Goal: Task Accomplishment & Management: Use online tool/utility

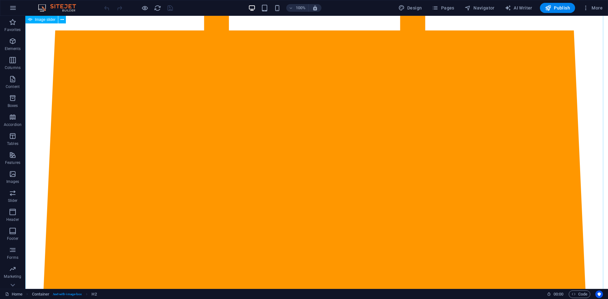
scroll to position [83, 0]
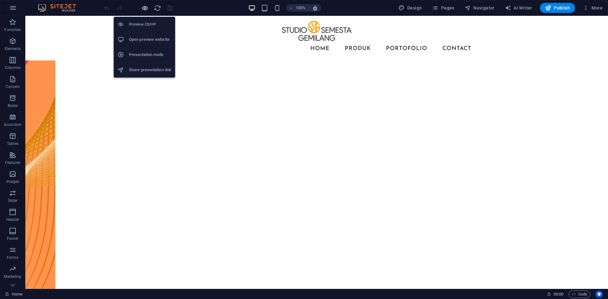
click at [148, 7] on icon "button" at bounding box center [144, 7] width 7 height 7
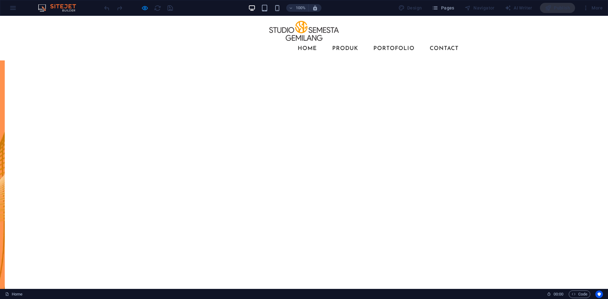
scroll to position [0, 0]
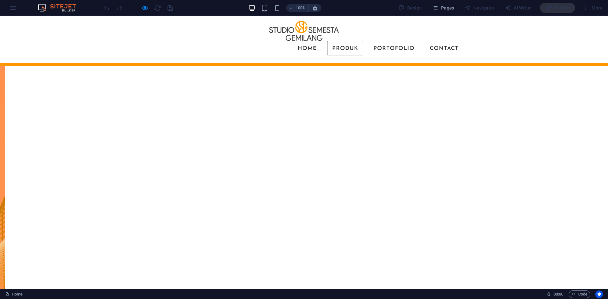
click at [351, 41] on link "Produk" at bounding box center [345, 48] width 36 height 15
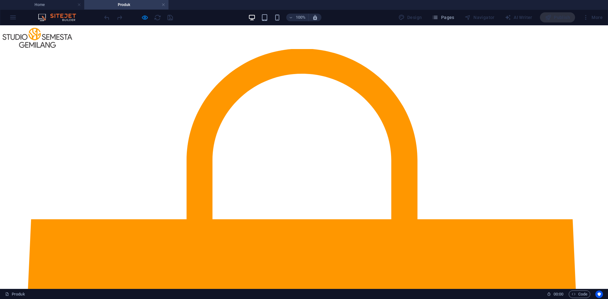
click at [144, 21] on div at bounding box center [138, 17] width 71 height 10
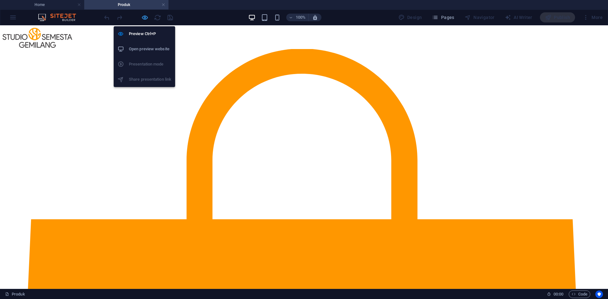
click at [145, 16] on icon "button" at bounding box center [144, 17] width 7 height 7
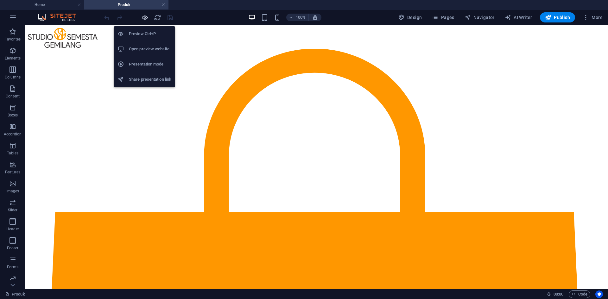
click at [145, 16] on icon "button" at bounding box center [144, 17] width 7 height 7
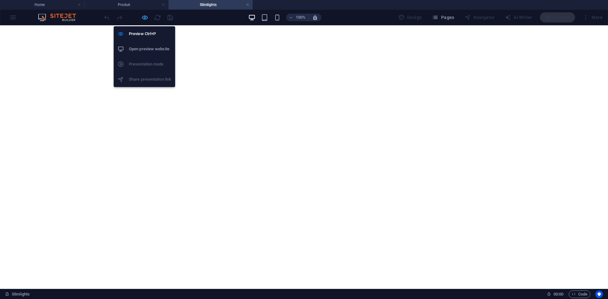
click at [145, 14] on icon "button" at bounding box center [144, 17] width 7 height 7
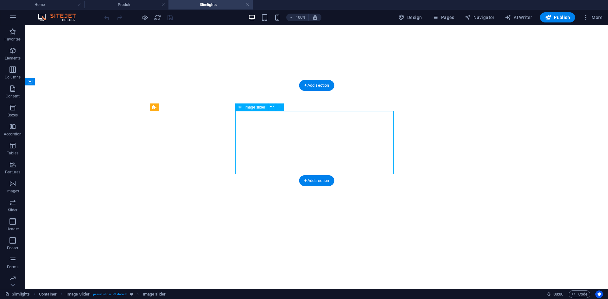
select select "px"
select select "ms"
select select "s"
select select "progressive"
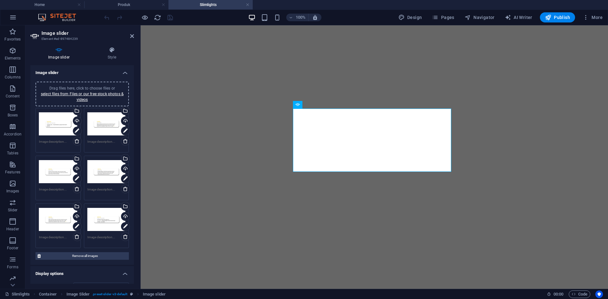
click at [133, 39] on header "Image slider Element #ed-897484239" at bounding box center [82, 33] width 104 height 16
click at [133, 35] on icon at bounding box center [132, 36] width 4 height 5
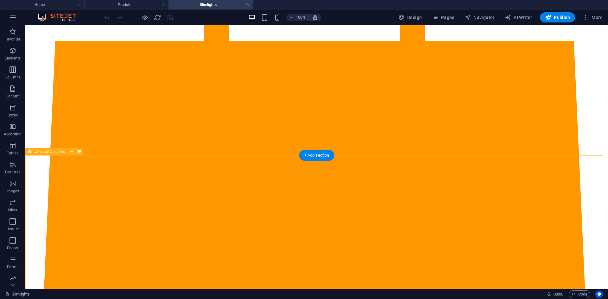
scroll to position [158, 0]
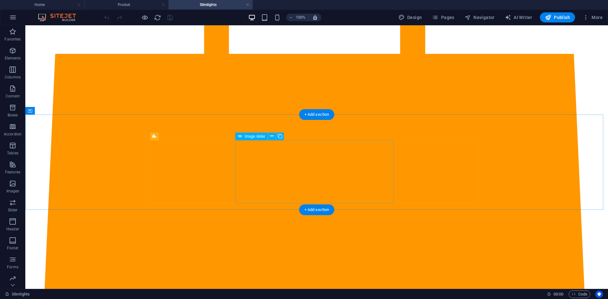
select select "px"
select select "ms"
select select "s"
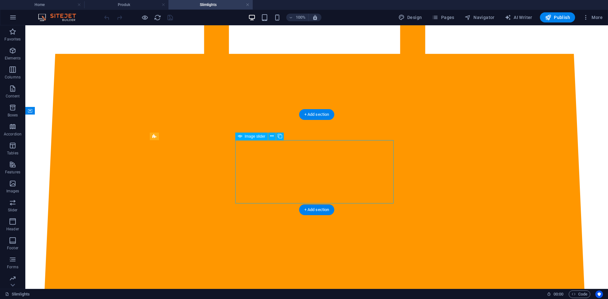
select select "progressive"
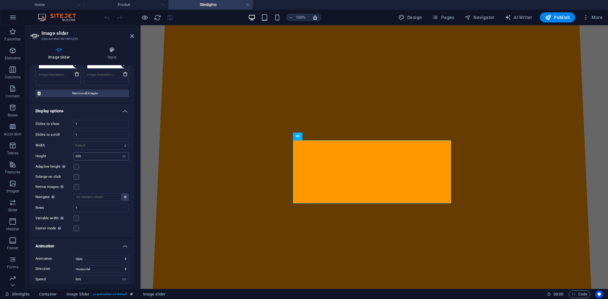
scroll to position [190, 0]
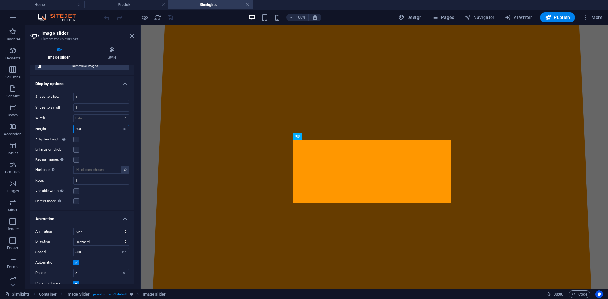
drag, startPoint x: 86, startPoint y: 130, endPoint x: 69, endPoint y: 130, distance: 16.5
click at [69, 130] on div "Height 200 Default px rem em vw vh" at bounding box center [81, 129] width 93 height 8
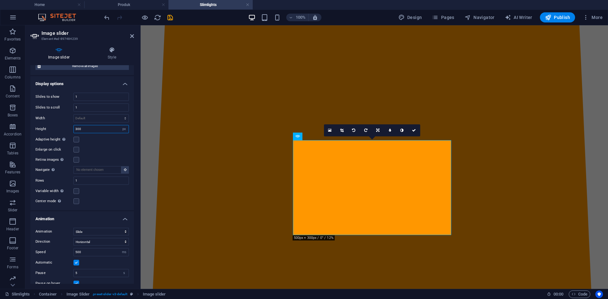
drag, startPoint x: 84, startPoint y: 130, endPoint x: 58, endPoint y: 131, distance: 25.4
click at [58, 131] on div "Height 300 Default px rem em vw vh" at bounding box center [81, 129] width 93 height 8
type input "200"
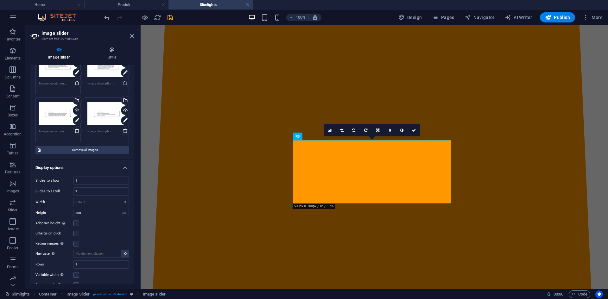
scroll to position [81, 0]
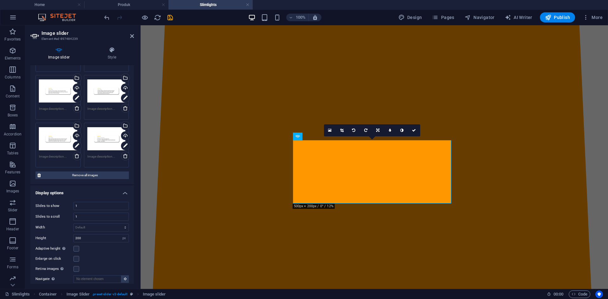
click at [113, 64] on div "Image slider Style Image slider Drag files here, click to choose files or selec…" at bounding box center [82, 165] width 104 height 237
click at [113, 60] on h4 "Style" at bounding box center [112, 53] width 44 height 13
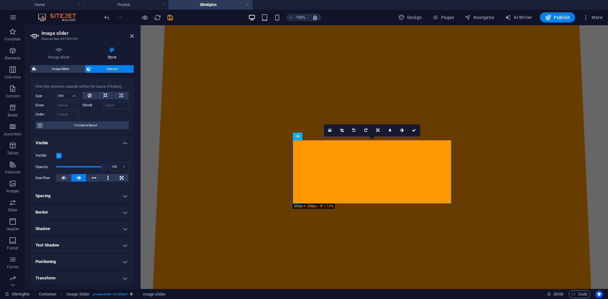
scroll to position [0, 0]
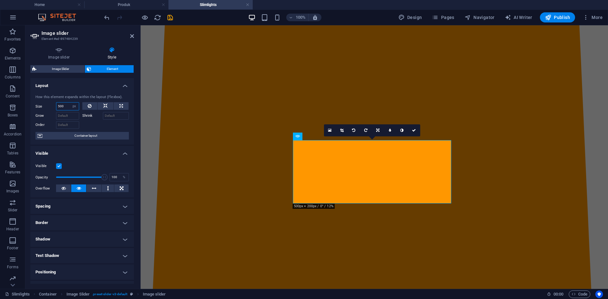
drag, startPoint x: 65, startPoint y: 106, endPoint x: 54, endPoint y: 107, distance: 11.5
click at [54, 107] on div "Size 500 Default auto px % 1/1 1/2 1/3 1/4 1/5 1/6 1/7 1/8 1/9 1/10" at bounding box center [57, 106] width 44 height 8
type input "7"
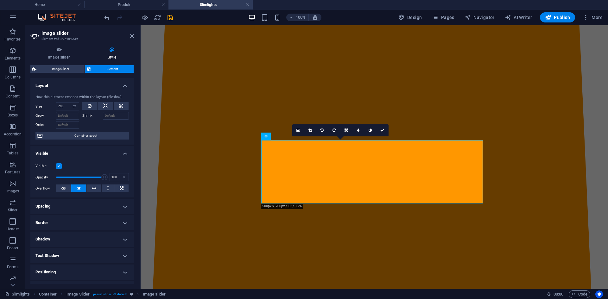
type input "500"
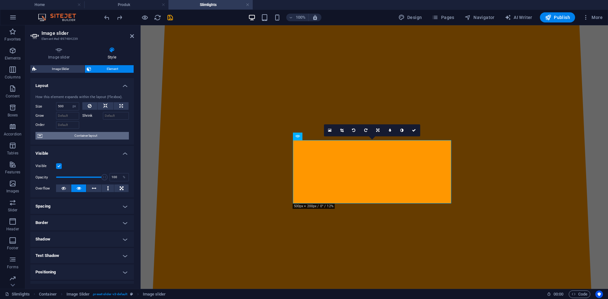
scroll to position [62, 0]
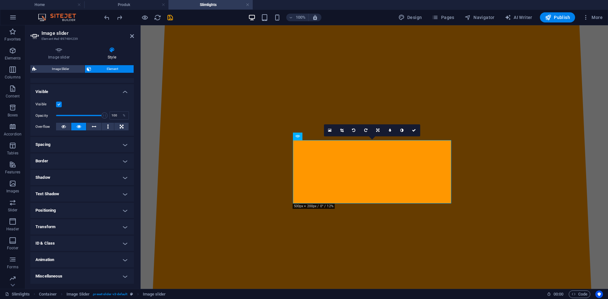
click at [57, 193] on h4 "Text Shadow" at bounding box center [82, 194] width 104 height 15
click at [62, 187] on h4 "Text Shadow" at bounding box center [82, 192] width 104 height 11
click at [103, 178] on h4 "Shadow" at bounding box center [82, 177] width 104 height 15
click at [103, 178] on h4 "Shadow" at bounding box center [82, 175] width 104 height 11
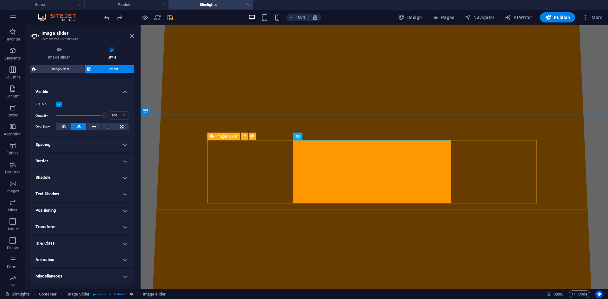
select select "region"
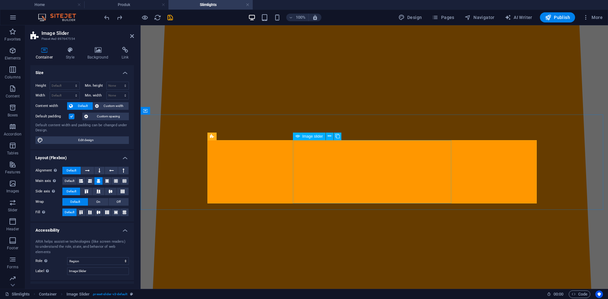
select select "px"
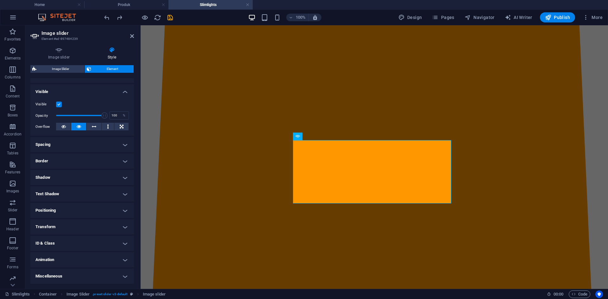
click at [65, 214] on h4 "Positioning" at bounding box center [82, 210] width 104 height 15
click at [69, 210] on h4 "Positioning" at bounding box center [82, 208] width 104 height 11
click at [77, 229] on h4 "Transform" at bounding box center [82, 227] width 104 height 15
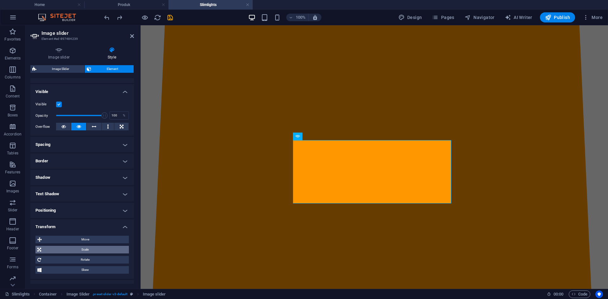
click at [84, 249] on span "Scale" at bounding box center [85, 250] width 84 height 8
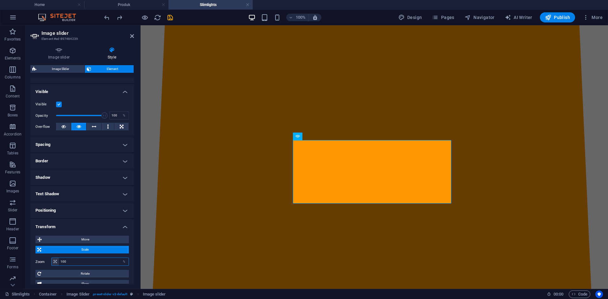
click at [76, 263] on input "100" at bounding box center [94, 262] width 70 height 8
type input "1"
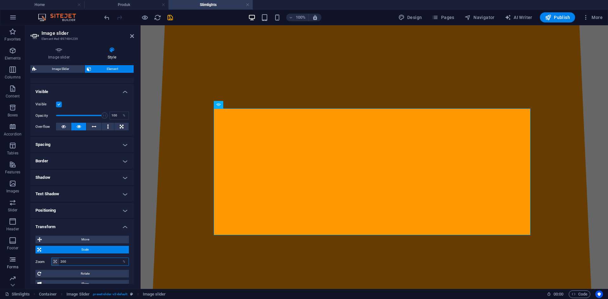
drag, startPoint x: 76, startPoint y: 263, endPoint x: 0, endPoint y: 266, distance: 76.4
click at [0, 266] on section "Favorites Elements Columns Content Boxes Accordion Tables Features Images Slide…" at bounding box center [304, 157] width 608 height 264
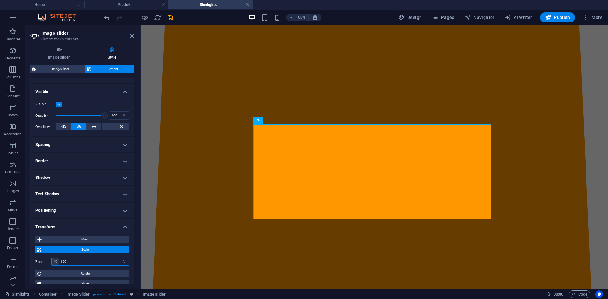
drag, startPoint x: 69, startPoint y: 263, endPoint x: 61, endPoint y: 265, distance: 8.2
click at [61, 265] on input "150" at bounding box center [94, 262] width 70 height 8
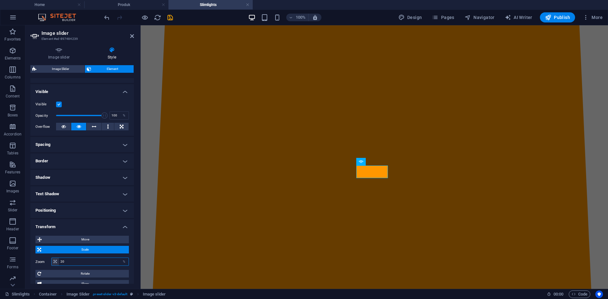
click at [61, 265] on input "20" at bounding box center [94, 262] width 70 height 8
drag, startPoint x: 66, startPoint y: 264, endPoint x: 61, endPoint y: 264, distance: 5.1
click at [61, 264] on input "20" at bounding box center [94, 262] width 70 height 8
type input "120"
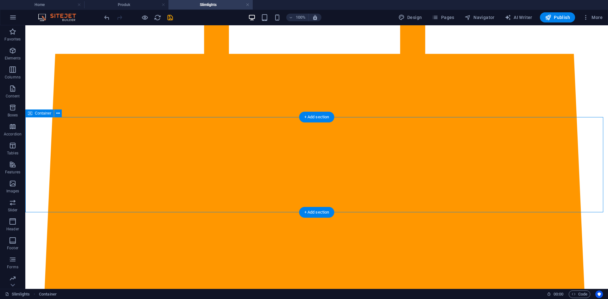
select select "px"
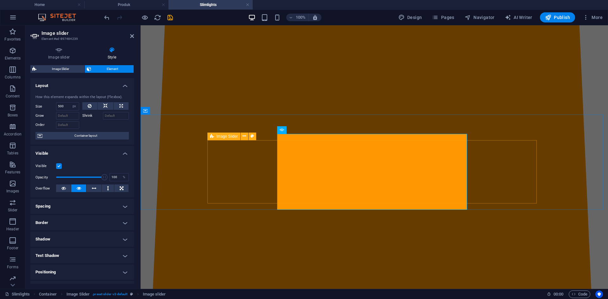
select select "region"
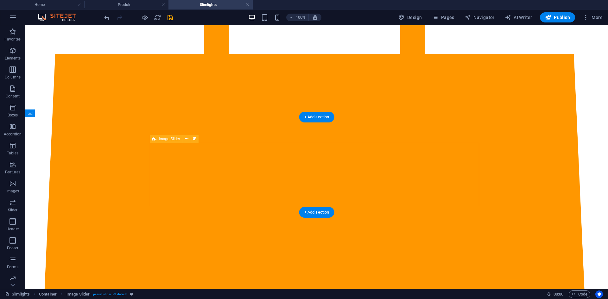
select select "region"
select select "rem"
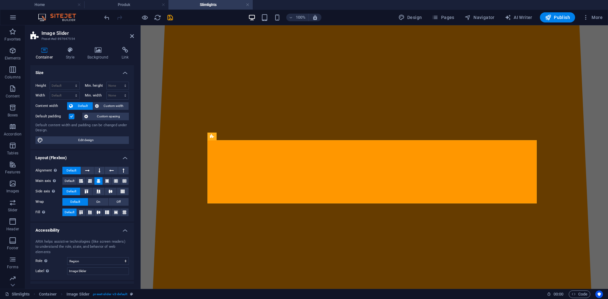
scroll to position [22, 0]
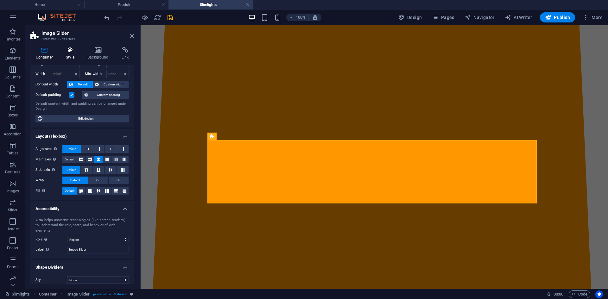
click at [78, 58] on h4 "Style" at bounding box center [72, 53] width 22 height 13
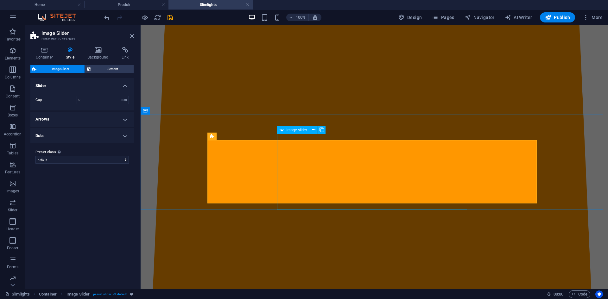
select select "px"
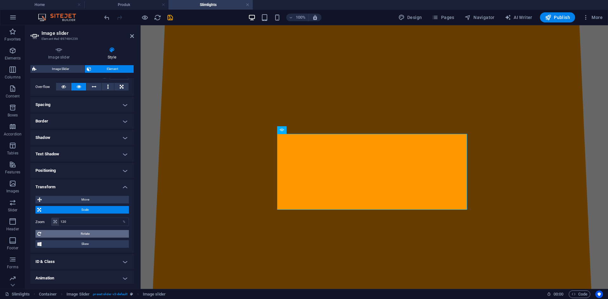
scroll to position [120, 0]
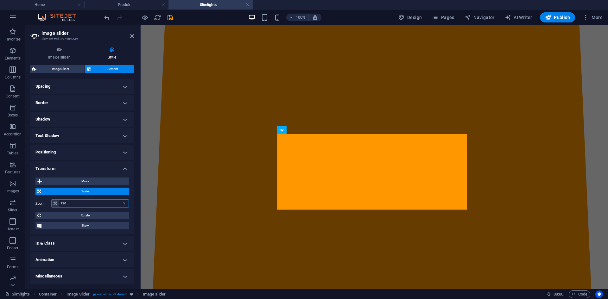
click at [89, 206] on input "120" at bounding box center [94, 204] width 70 height 8
type input "100"
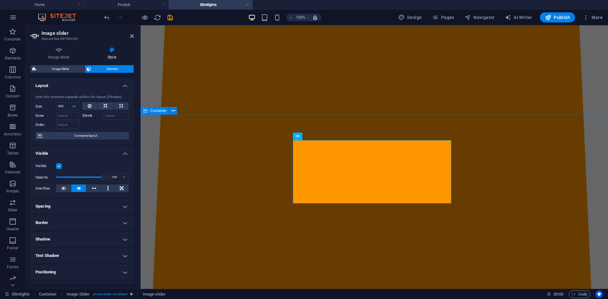
scroll to position [95, 0]
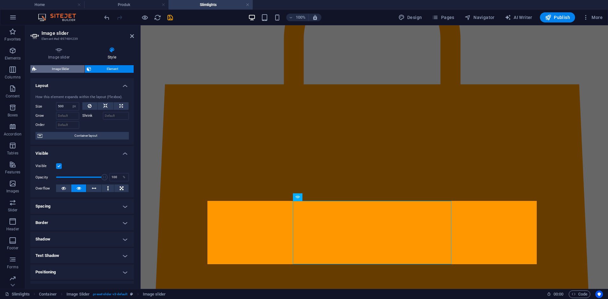
click at [66, 71] on span "Image Slider" at bounding box center [60, 69] width 44 height 8
select select "region"
select select "rem"
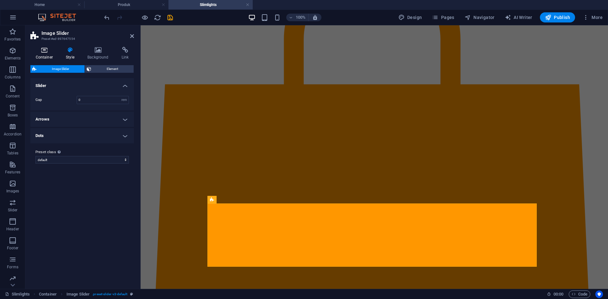
click at [48, 54] on h4 "Container" at bounding box center [45, 53] width 30 height 13
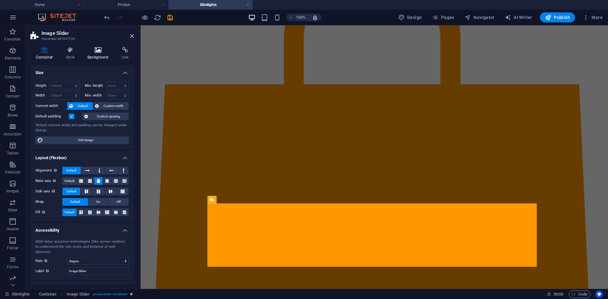
click at [96, 55] on h4 "Background" at bounding box center [99, 53] width 34 height 13
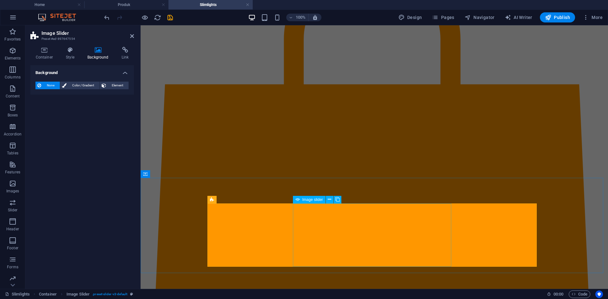
select select "px"
select select "ms"
select select "s"
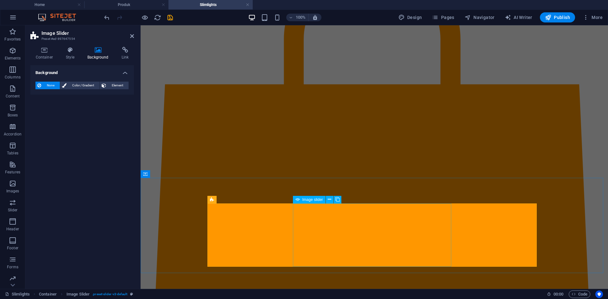
select select "progressive"
select select "px"
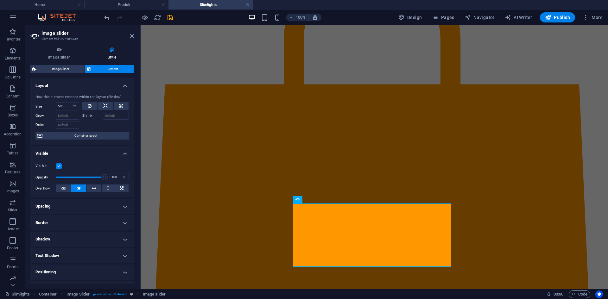
click at [63, 46] on div "Image slider Style Image slider Drag files here, click to choose files or selec…" at bounding box center [82, 165] width 114 height 247
click at [64, 52] on icon at bounding box center [58, 50] width 57 height 6
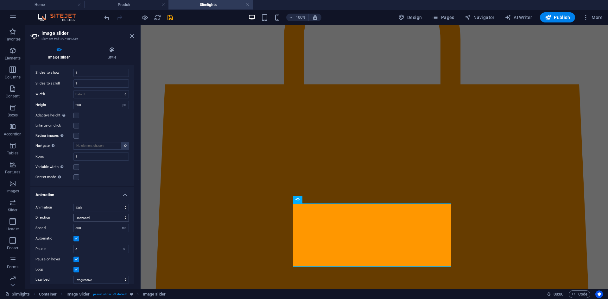
scroll to position [239, 0]
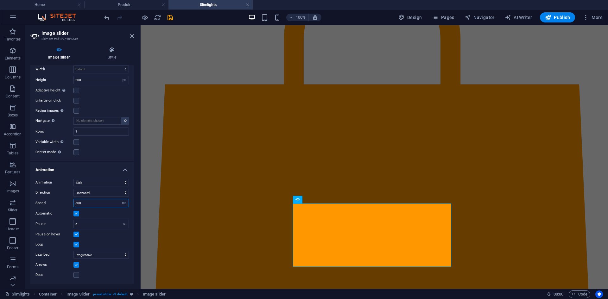
drag, startPoint x: 92, startPoint y: 202, endPoint x: 70, endPoint y: 202, distance: 21.9
click at [70, 202] on div "Speed 500 s ms" at bounding box center [81, 203] width 93 height 8
type input "300"
click at [91, 193] on select "Horizontal Vertical" at bounding box center [101, 193] width 55 height 8
click at [74, 189] on select "Horizontal Vertical" at bounding box center [101, 193] width 55 height 8
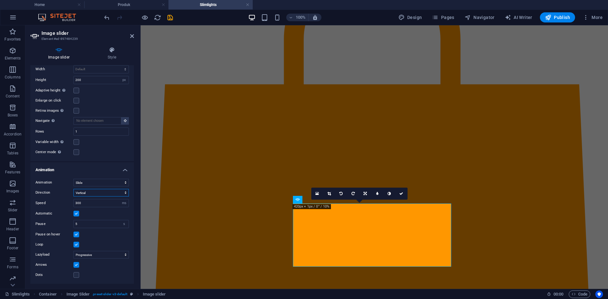
click at [100, 193] on select "Horizontal Vertical" at bounding box center [101, 193] width 55 height 8
select select "horizontal"
click at [74, 189] on select "Horizontal Vertical" at bounding box center [101, 193] width 55 height 8
click at [98, 185] on select "Slide Fade" at bounding box center [101, 183] width 55 height 8
click at [74, 187] on select "Slide Fade" at bounding box center [101, 183] width 55 height 8
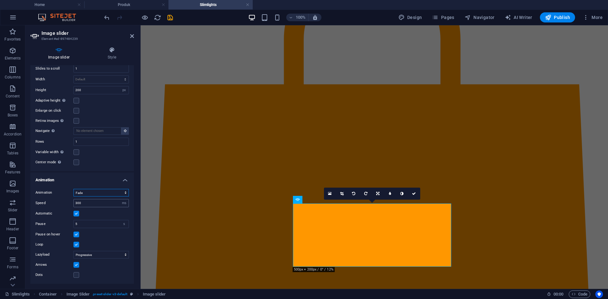
scroll to position [229, 0]
click at [93, 194] on select "Slide Fade" at bounding box center [101, 193] width 55 height 8
select select "slide"
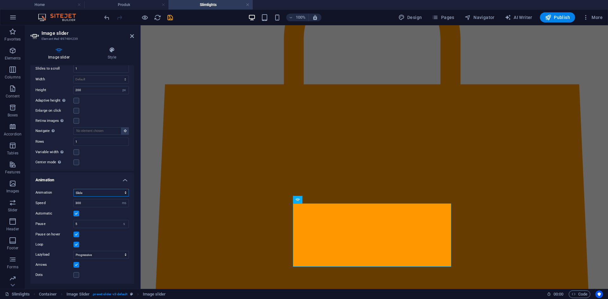
click at [74, 189] on select "Slide Fade" at bounding box center [101, 193] width 55 height 8
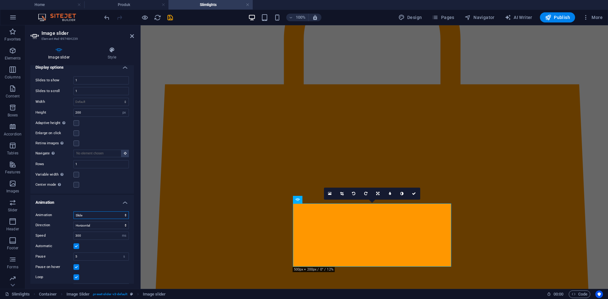
scroll to position [197, 0]
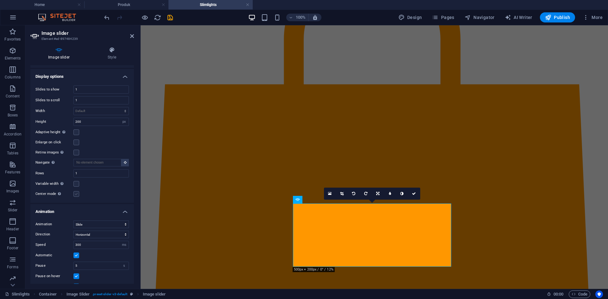
click at [77, 194] on label at bounding box center [77, 194] width 6 height 6
click at [0, 0] on input "Center mode Enables centered view with partial previous/next slide. Use with od…" at bounding box center [0, 0] width 0 height 0
click at [77, 194] on label at bounding box center [77, 194] width 6 height 6
click at [0, 0] on input "Center mode Enables centered view with partial previous/next slide. Use with od…" at bounding box center [0, 0] width 0 height 0
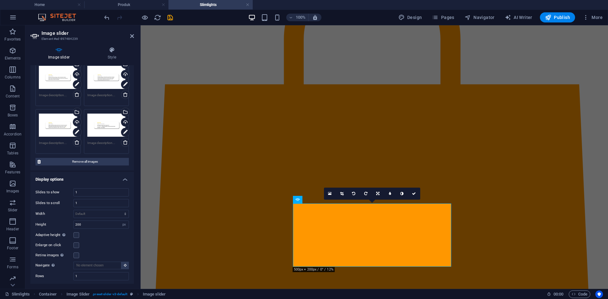
scroll to position [95, 0]
click at [99, 228] on input "200" at bounding box center [101, 225] width 55 height 8
click at [369, 200] on div "16:10 16:9 4:3 1:1 1:2 0" at bounding box center [372, 194] width 96 height 12
click at [326, 199] on link at bounding box center [330, 194] width 12 height 12
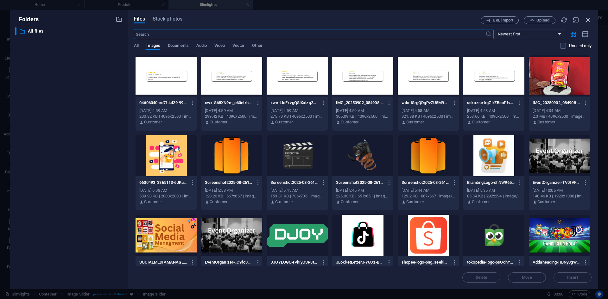
click at [586, 20] on icon "button" at bounding box center [588, 19] width 7 height 7
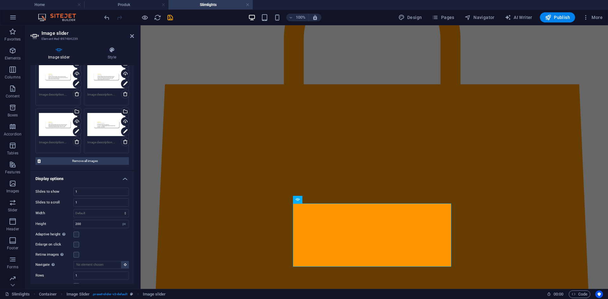
click at [132, 40] on header "Image slider Element #ed-897484239" at bounding box center [82, 33] width 104 height 16
click at [131, 37] on icon at bounding box center [132, 36] width 4 height 5
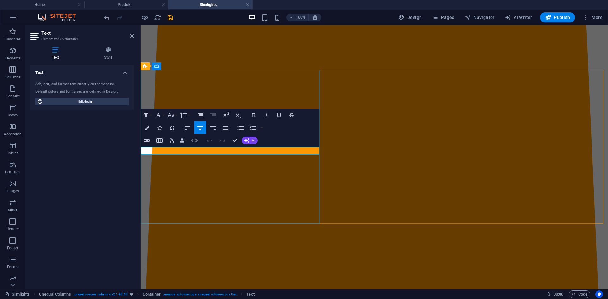
drag, startPoint x: 264, startPoint y: 153, endPoint x: 183, endPoint y: 154, distance: 81.1
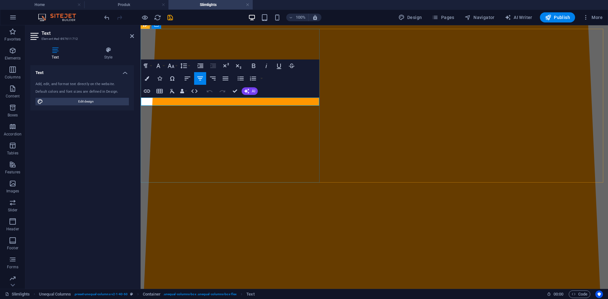
drag, startPoint x: 204, startPoint y: 105, endPoint x: 199, endPoint y: 105, distance: 5.7
drag, startPoint x: 199, startPoint y: 105, endPoint x: 198, endPoint y: 101, distance: 4.5
drag, startPoint x: 198, startPoint y: 101, endPoint x: 184, endPoint y: 124, distance: 26.7
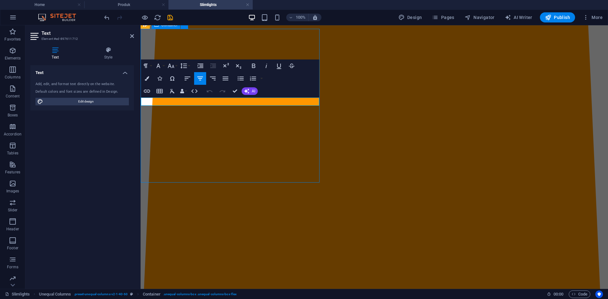
scroll to position [378, 0]
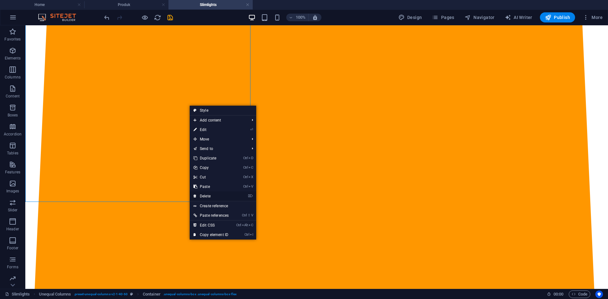
click at [205, 195] on link "⌦ Delete" at bounding box center [211, 197] width 43 height 10
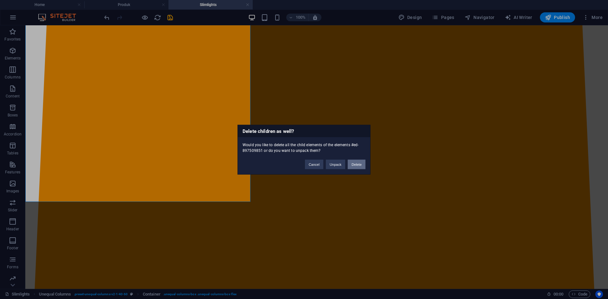
click at [355, 164] on button "Delete" at bounding box center [357, 165] width 18 height 10
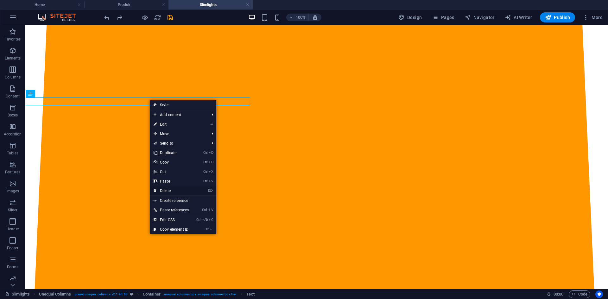
click at [172, 189] on link "⌦ Delete" at bounding box center [171, 191] width 43 height 10
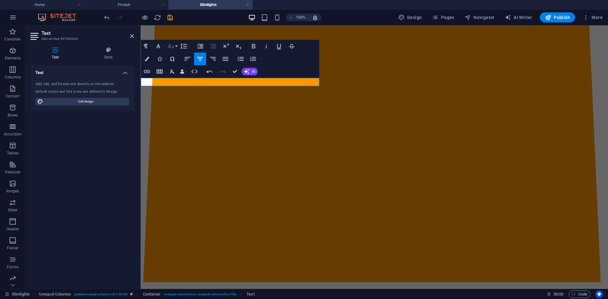
click at [174, 50] on icon "button" at bounding box center [171, 46] width 8 height 8
click at [179, 125] on link "24" at bounding box center [177, 125] width 23 height 10
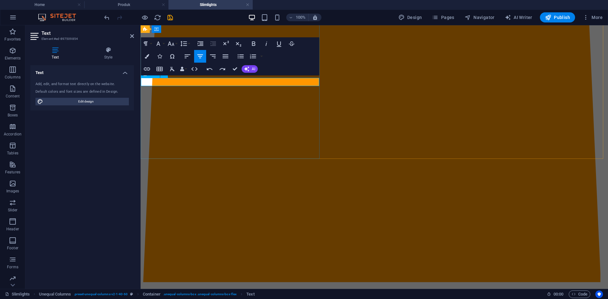
drag, startPoint x: 241, startPoint y: 84, endPoint x: 217, endPoint y: 84, distance: 24.4
click at [173, 45] on icon "button" at bounding box center [171, 44] width 8 height 8
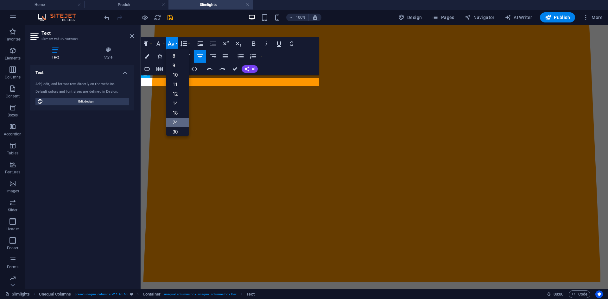
click at [181, 120] on link "24" at bounding box center [177, 123] width 23 height 10
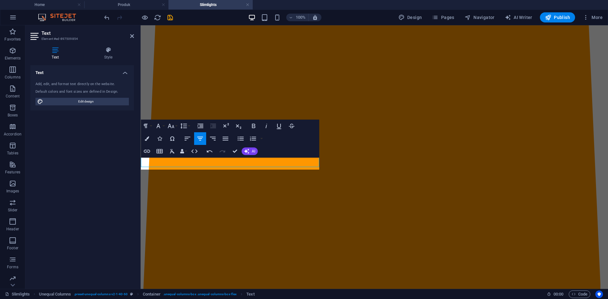
scroll to position [377, 0]
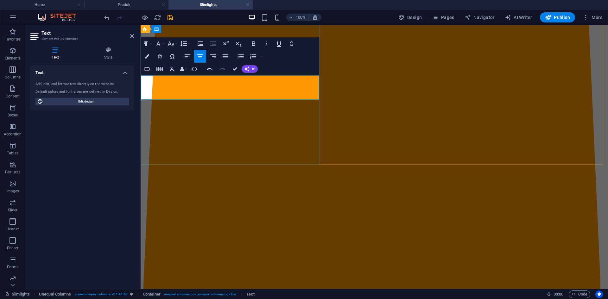
scroll to position [365, 0]
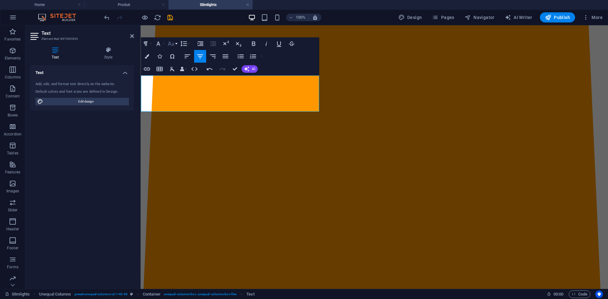
click at [169, 39] on button "Font Size" at bounding box center [172, 43] width 12 height 13
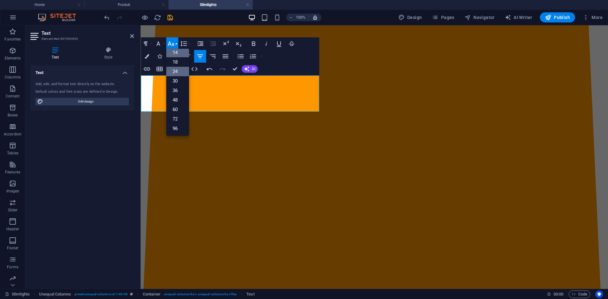
scroll to position [51, 0]
click at [214, 58] on icon "button" at bounding box center [213, 57] width 8 height 8
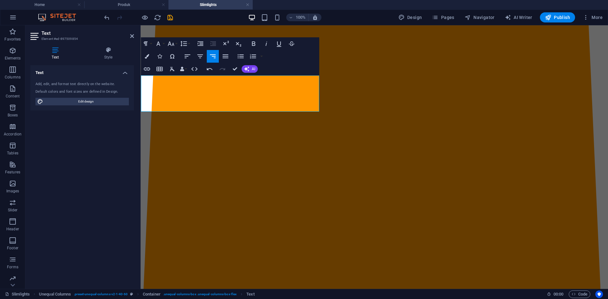
click at [214, 58] on icon "button" at bounding box center [213, 57] width 8 height 8
drag, startPoint x: 273, startPoint y: 97, endPoint x: 278, endPoint y: 100, distance: 6.7
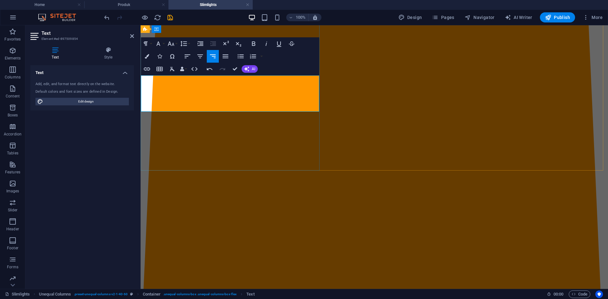
click at [173, 44] on icon "button" at bounding box center [171, 44] width 7 height 4
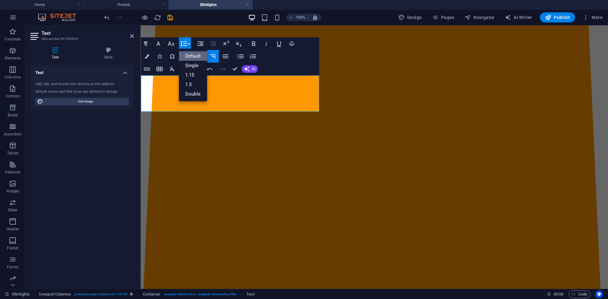
scroll to position [0, 0]
drag, startPoint x: 316, startPoint y: 82, endPoint x: 170, endPoint y: 173, distance: 171.7
click at [193, 50] on ul "Default Single 1.15 1.5 Double" at bounding box center [193, 75] width 28 height 53
click at [187, 48] on button "Line Height" at bounding box center [185, 43] width 12 height 13
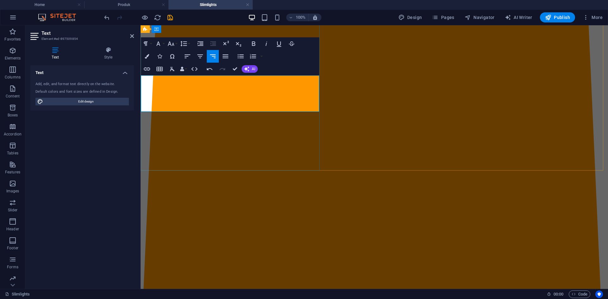
click at [214, 54] on icon "button" at bounding box center [213, 57] width 8 height 8
click at [214, 57] on icon "button" at bounding box center [213, 57] width 8 height 8
drag, startPoint x: 214, startPoint y: 80, endPoint x: 272, endPoint y: 112, distance: 66.1
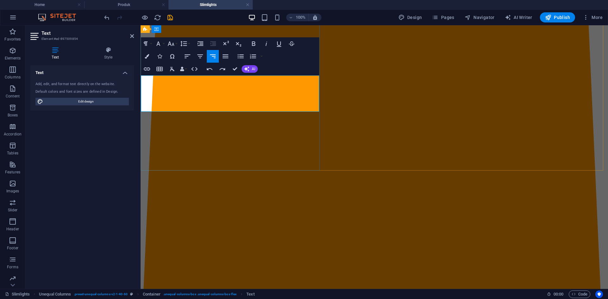
click at [217, 59] on button "Align Right" at bounding box center [213, 56] width 12 height 13
click at [171, 46] on icon "button" at bounding box center [171, 44] width 7 height 4
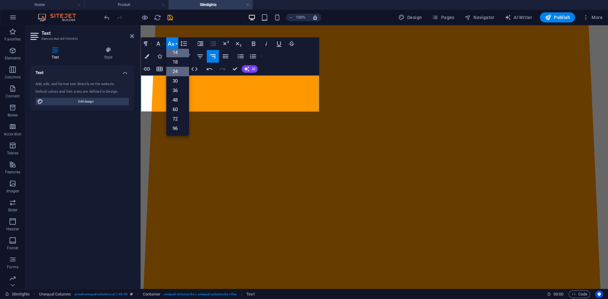
scroll to position [51, 0]
click at [178, 70] on link "24" at bounding box center [177, 72] width 23 height 10
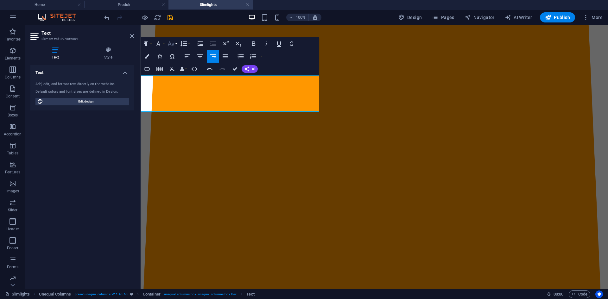
click at [168, 46] on icon "button" at bounding box center [171, 44] width 8 height 8
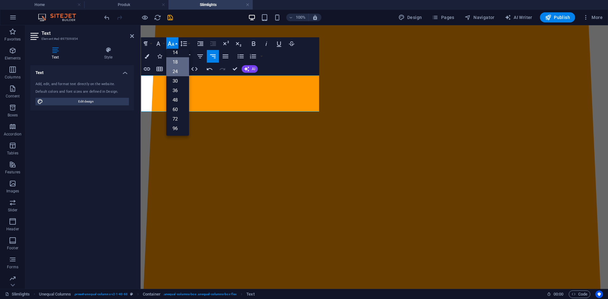
click at [170, 59] on link "18" at bounding box center [177, 62] width 23 height 10
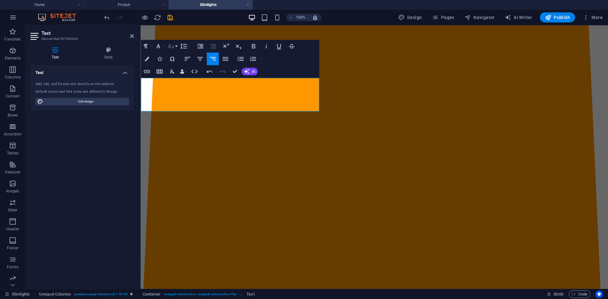
click at [169, 42] on icon "button" at bounding box center [171, 46] width 8 height 8
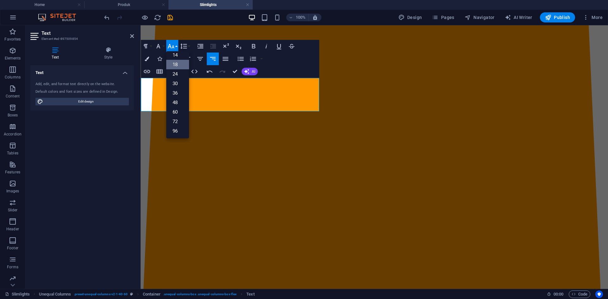
scroll to position [51, 0]
click at [171, 45] on icon "button" at bounding box center [171, 46] width 8 height 8
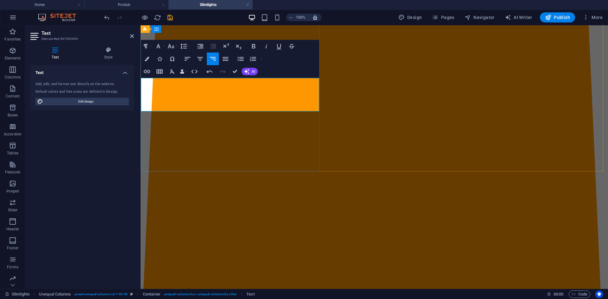
drag, startPoint x: 303, startPoint y: 107, endPoint x: 312, endPoint y: 106, distance: 9.2
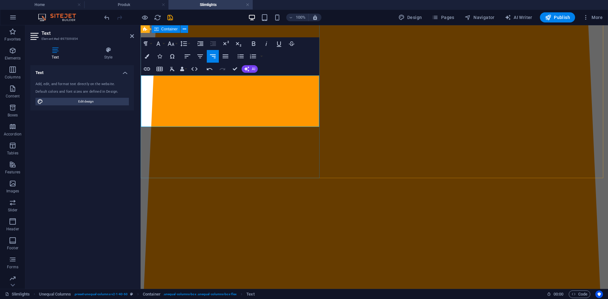
scroll to position [353, 0]
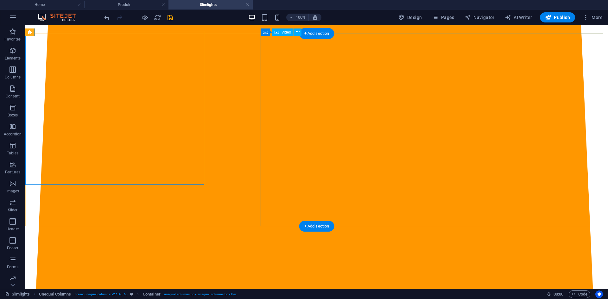
scroll to position [351, 0]
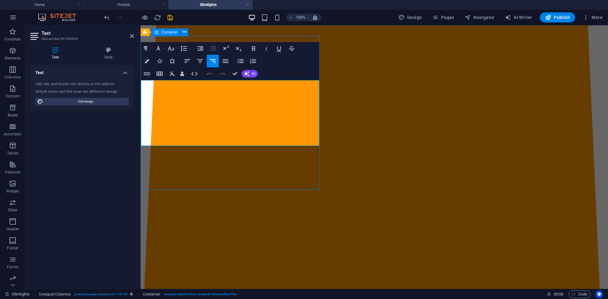
scroll to position [370, 0]
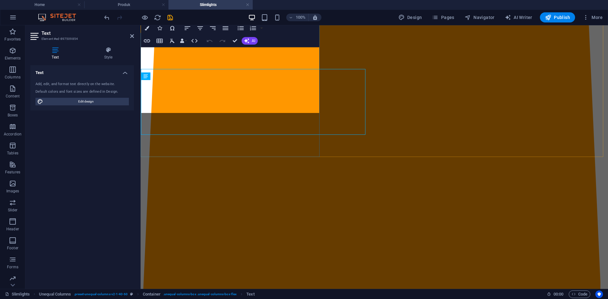
scroll to position [348, 0]
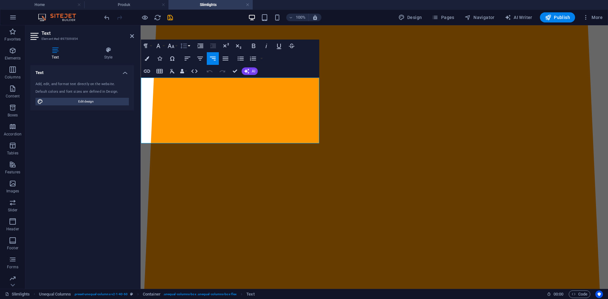
click at [183, 48] on icon "button" at bounding box center [184, 46] width 8 height 8
click at [174, 43] on icon "button" at bounding box center [171, 46] width 8 height 8
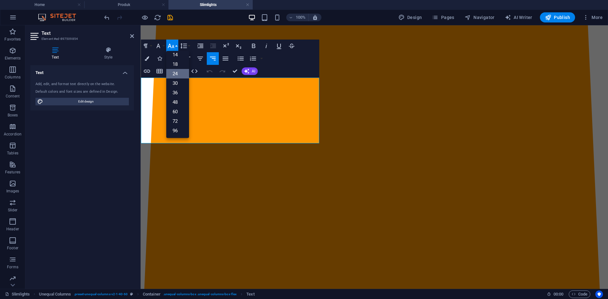
scroll to position [51, 0]
click at [178, 96] on link "36" at bounding box center [177, 93] width 23 height 10
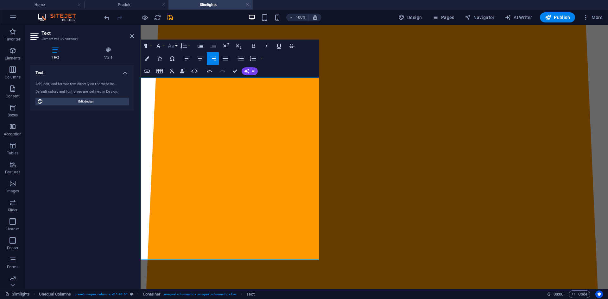
click at [175, 47] on icon "button" at bounding box center [171, 46] width 8 height 8
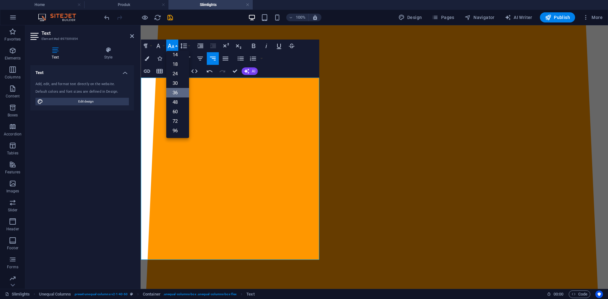
scroll to position [51, 0]
click at [180, 80] on link "30" at bounding box center [177, 84] width 23 height 10
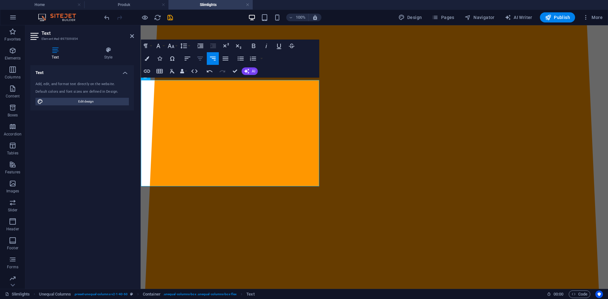
click at [197, 60] on icon "button" at bounding box center [200, 59] width 8 height 8
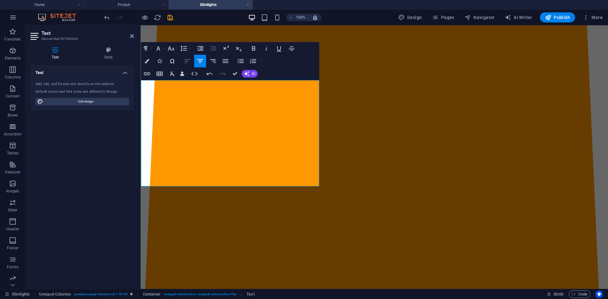
click at [189, 64] on icon "button" at bounding box center [188, 61] width 8 height 8
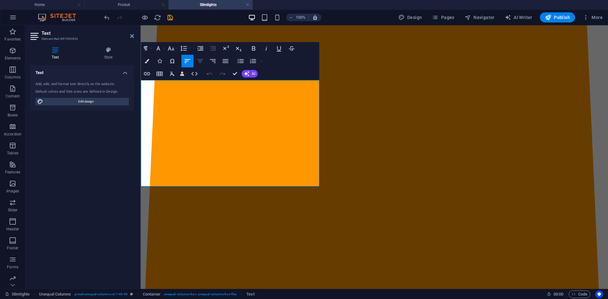
click at [202, 60] on icon "button" at bounding box center [200, 61] width 8 height 8
drag, startPoint x: 245, startPoint y: 88, endPoint x: 213, endPoint y: 88, distance: 31.7
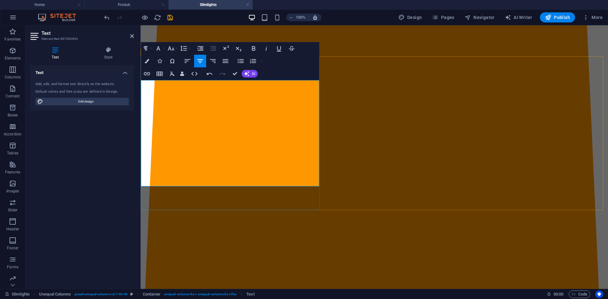
click at [175, 48] on icon "button" at bounding box center [171, 49] width 8 height 8
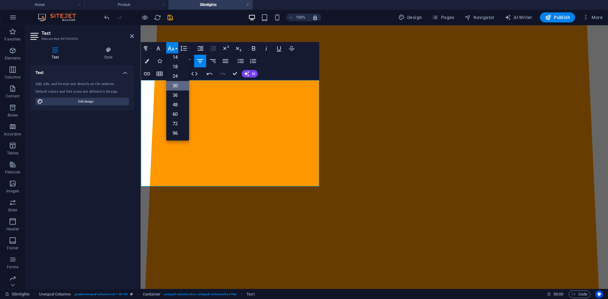
scroll to position [51, 0]
click at [180, 99] on link "36" at bounding box center [177, 96] width 23 height 10
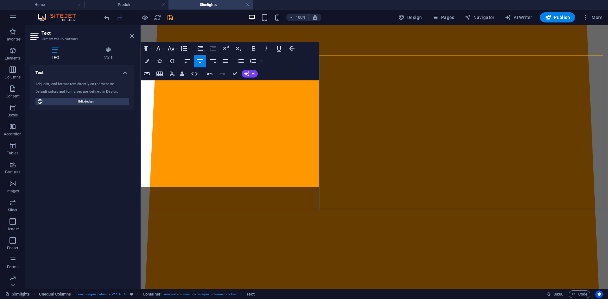
drag, startPoint x: 145, startPoint y: 115, endPoint x: 287, endPoint y: 174, distance: 154.0
click at [173, 51] on icon "button" at bounding box center [171, 49] width 8 height 8
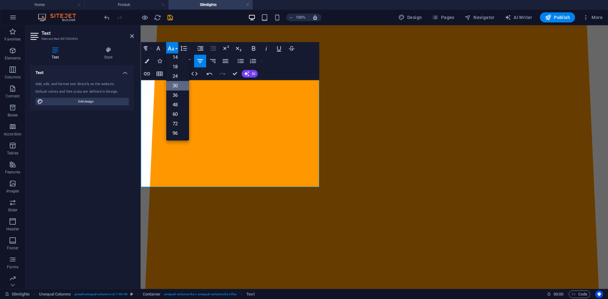
scroll to position [51, 0]
click at [175, 79] on link "24" at bounding box center [177, 77] width 23 height 10
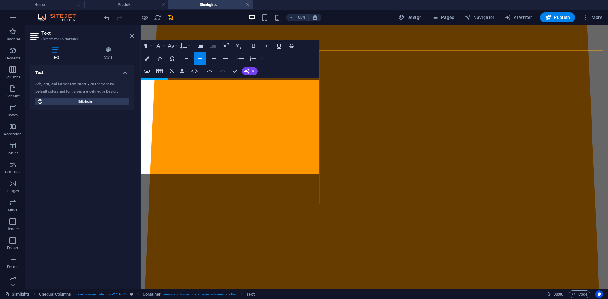
click at [133, 33] on h2 "Text" at bounding box center [88, 33] width 93 height 6
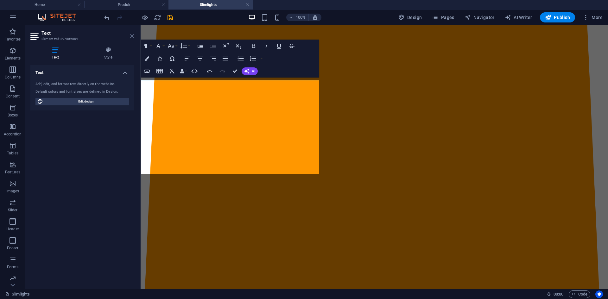
click at [131, 34] on header "Text Element #ed-897509854" at bounding box center [82, 33] width 104 height 16
click at [131, 34] on icon at bounding box center [132, 36] width 4 height 5
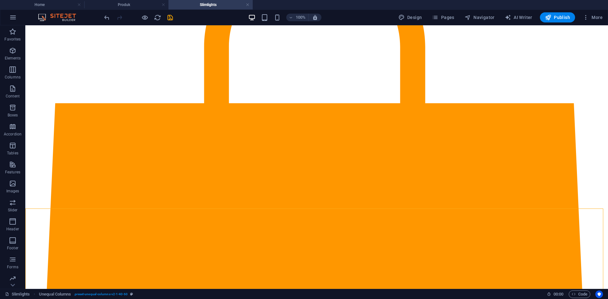
scroll to position [17, 0]
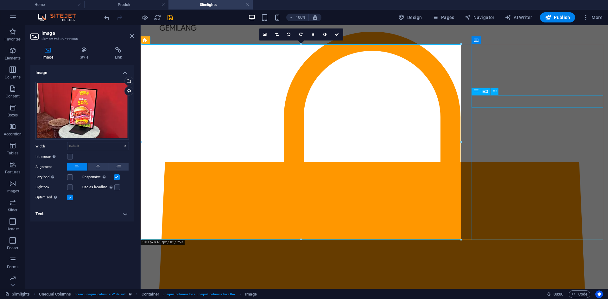
click at [481, 88] on div "Text" at bounding box center [481, 92] width 19 height 8
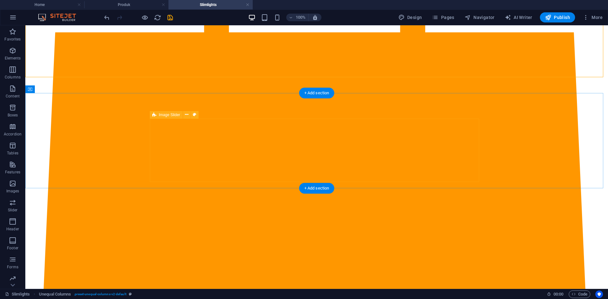
scroll to position [80, 0]
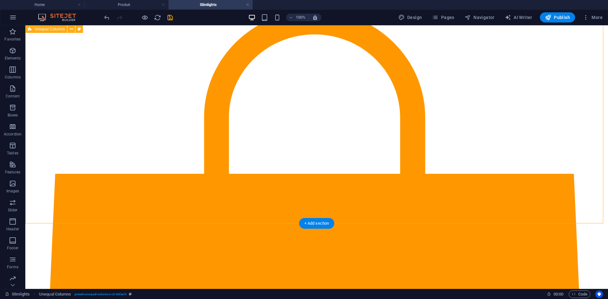
scroll to position [0, 0]
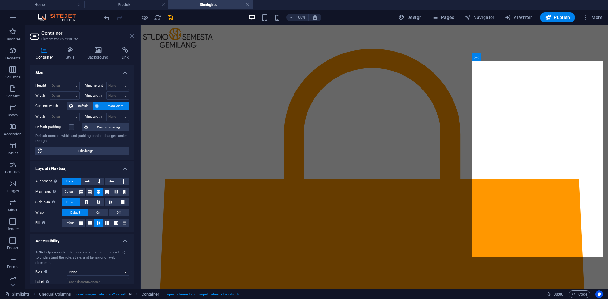
click at [130, 37] on icon at bounding box center [132, 36] width 4 height 5
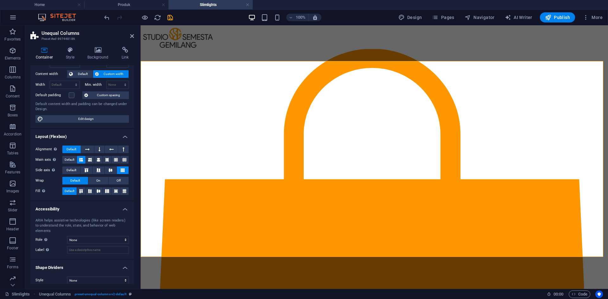
scroll to position [32, 0]
click at [135, 36] on aside "Unequal Columns Preset #ed-897448186 Container Style Background Link Size Heigh…" at bounding box center [82, 157] width 115 height 264
click at [131, 36] on icon at bounding box center [132, 36] width 4 height 5
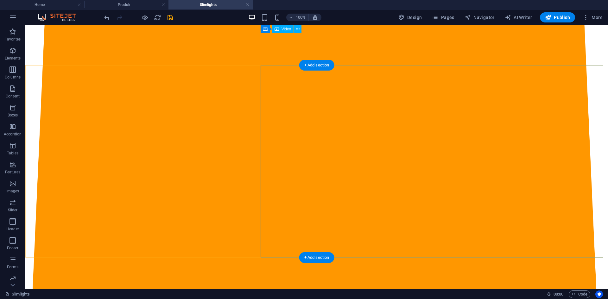
scroll to position [253, 0]
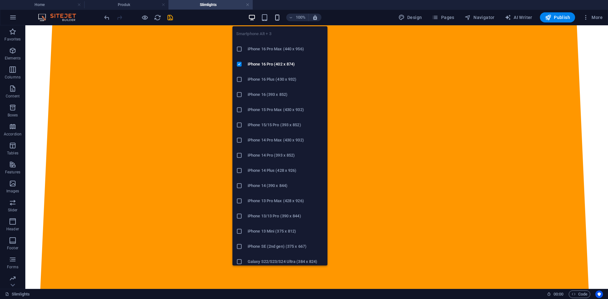
click at [275, 16] on icon "button" at bounding box center [277, 17] width 7 height 7
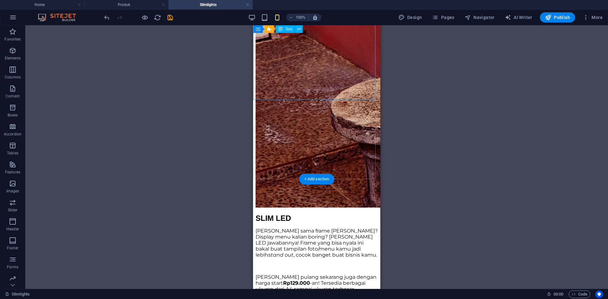
scroll to position [412, 0]
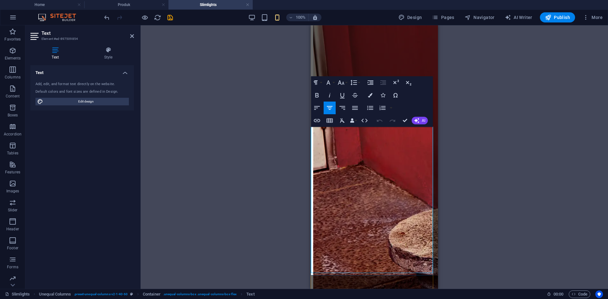
scroll to position [268, 0]
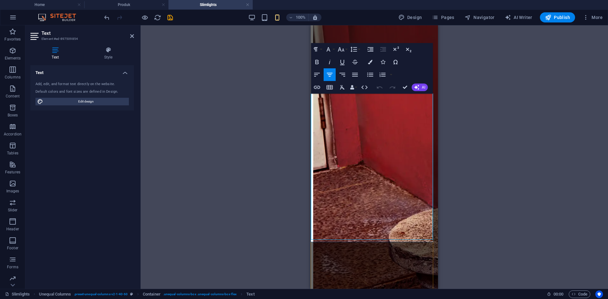
drag, startPoint x: 351, startPoint y: 108, endPoint x: 424, endPoint y: 233, distance: 144.0
click at [345, 51] on icon "button" at bounding box center [341, 50] width 8 height 8
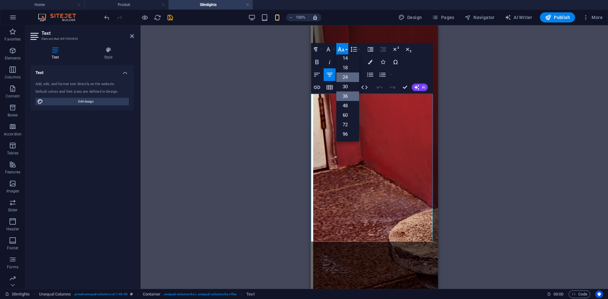
click at [349, 74] on link "24" at bounding box center [347, 78] width 23 height 10
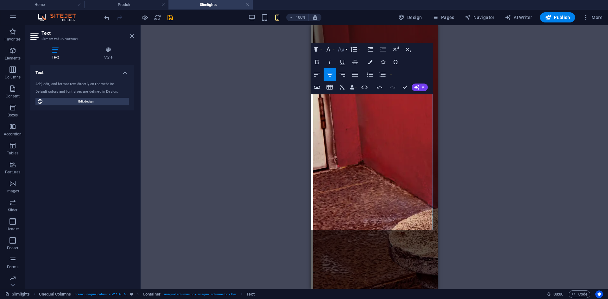
click at [342, 48] on icon "button" at bounding box center [341, 50] width 8 height 8
click at [349, 114] on link "18" at bounding box center [347, 119] width 23 height 10
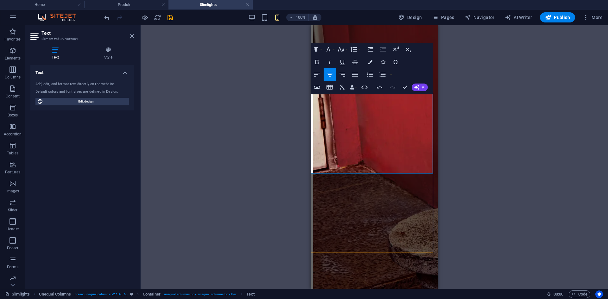
drag, startPoint x: 383, startPoint y: 101, endPoint x: 359, endPoint y: 101, distance: 24.1
drag, startPoint x: 385, startPoint y: 102, endPoint x: 362, endPoint y: 101, distance: 23.1
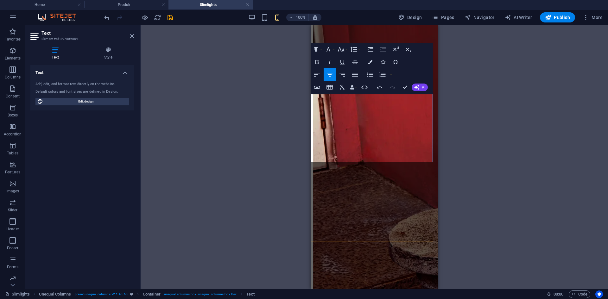
click at [329, 48] on icon "button" at bounding box center [329, 49] width 4 height 4
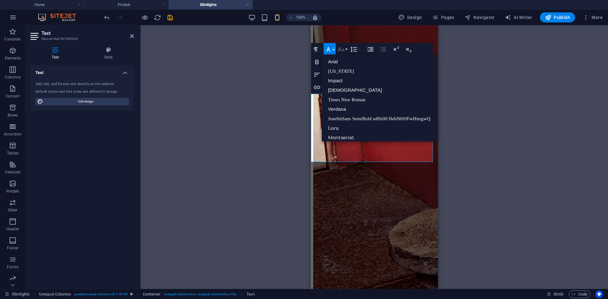
drag, startPoint x: 329, startPoint y: 48, endPoint x: 339, endPoint y: 50, distance: 11.1
click at [338, 50] on div "Paragraph Format Normal Heading 1 Heading 2 Heading 3 Heading 4 Heading 5 Headi…" at bounding box center [336, 49] width 50 height 13
click at [340, 50] on icon "button" at bounding box center [341, 49] width 7 height 4
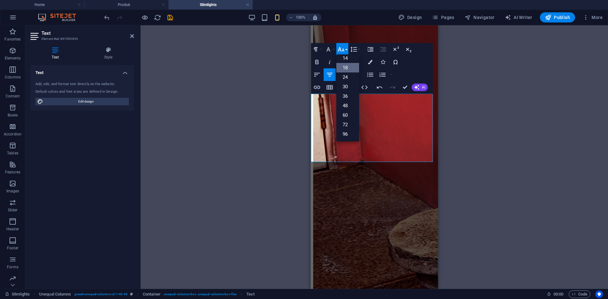
scroll to position [51, 0]
click at [346, 88] on link "30" at bounding box center [347, 87] width 23 height 10
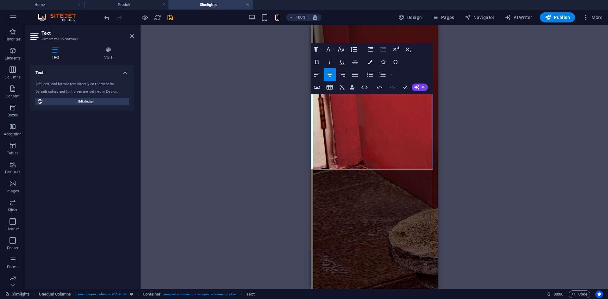
click at [452, 133] on div "Drag here to replace the existing content. Press “Ctrl” if you want to create a…" at bounding box center [375, 157] width 468 height 264
click at [293, 114] on div "Drag here to replace the existing content. Press “Ctrl” if you want to create a…" at bounding box center [375, 157] width 468 height 264
click at [258, 46] on div "Drag here to replace the existing content. Press “Ctrl” if you want to create a…" at bounding box center [375, 157] width 468 height 264
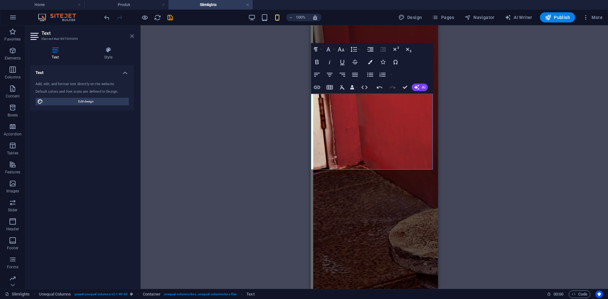
click at [132, 36] on icon at bounding box center [132, 36] width 4 height 5
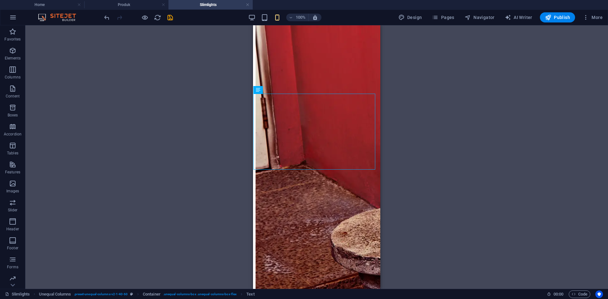
click at [208, 104] on div "Drag here to replace the existing content. Press “Ctrl” if you want to create a…" at bounding box center [316, 157] width 583 height 264
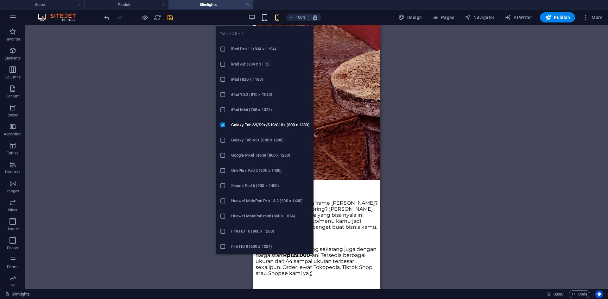
click at [265, 16] on icon "button" at bounding box center [264, 17] width 7 height 7
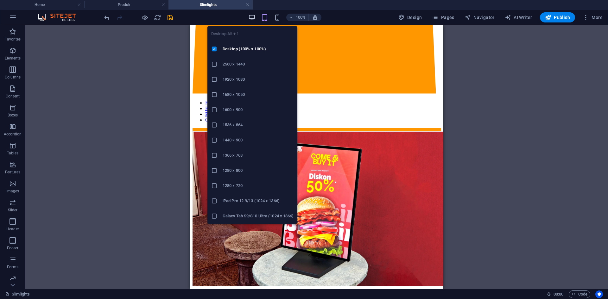
click at [252, 17] on icon "button" at bounding box center [251, 17] width 7 height 7
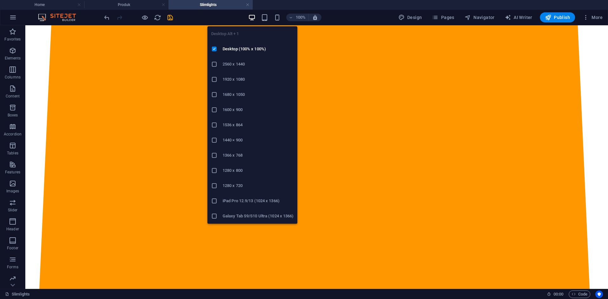
scroll to position [412, 0]
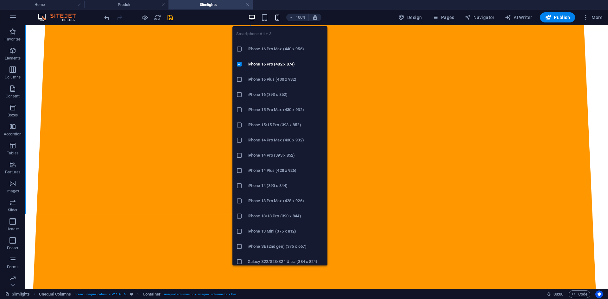
click at [277, 16] on icon "button" at bounding box center [277, 17] width 7 height 7
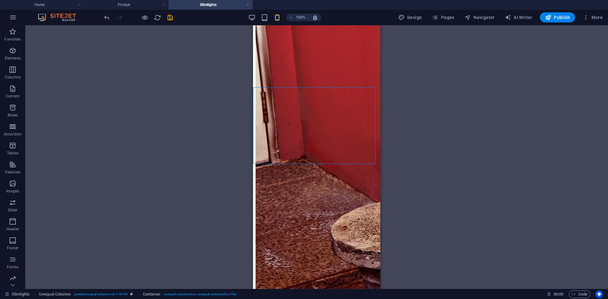
click at [405, 134] on div "Drag here to replace the existing content. Press “Ctrl” if you want to create a…" at bounding box center [316, 157] width 583 height 264
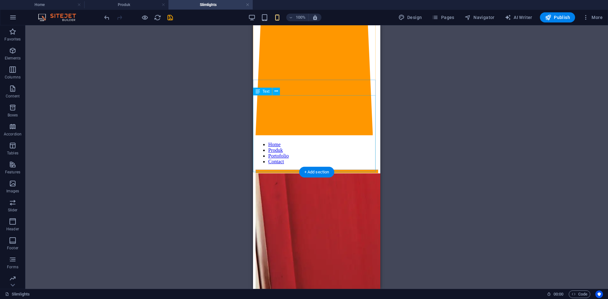
scroll to position [0, 0]
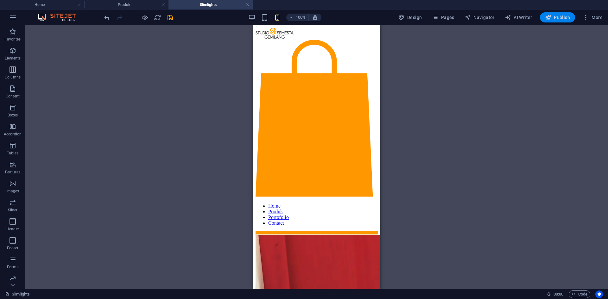
click at [547, 19] on icon "button" at bounding box center [548, 17] width 6 height 6
